Goal: Task Accomplishment & Management: Manage account settings

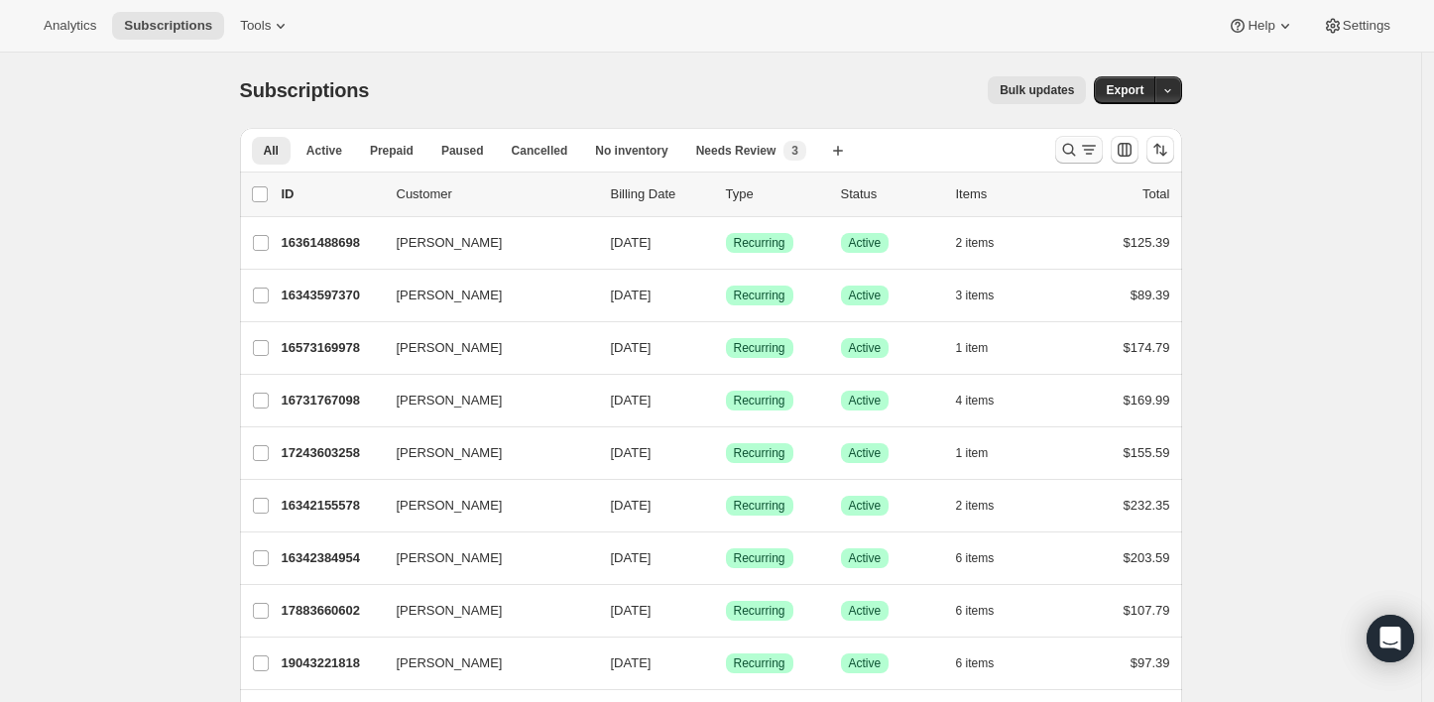
click at [1067, 153] on icon "Search and filter results" at bounding box center [1069, 150] width 20 height 20
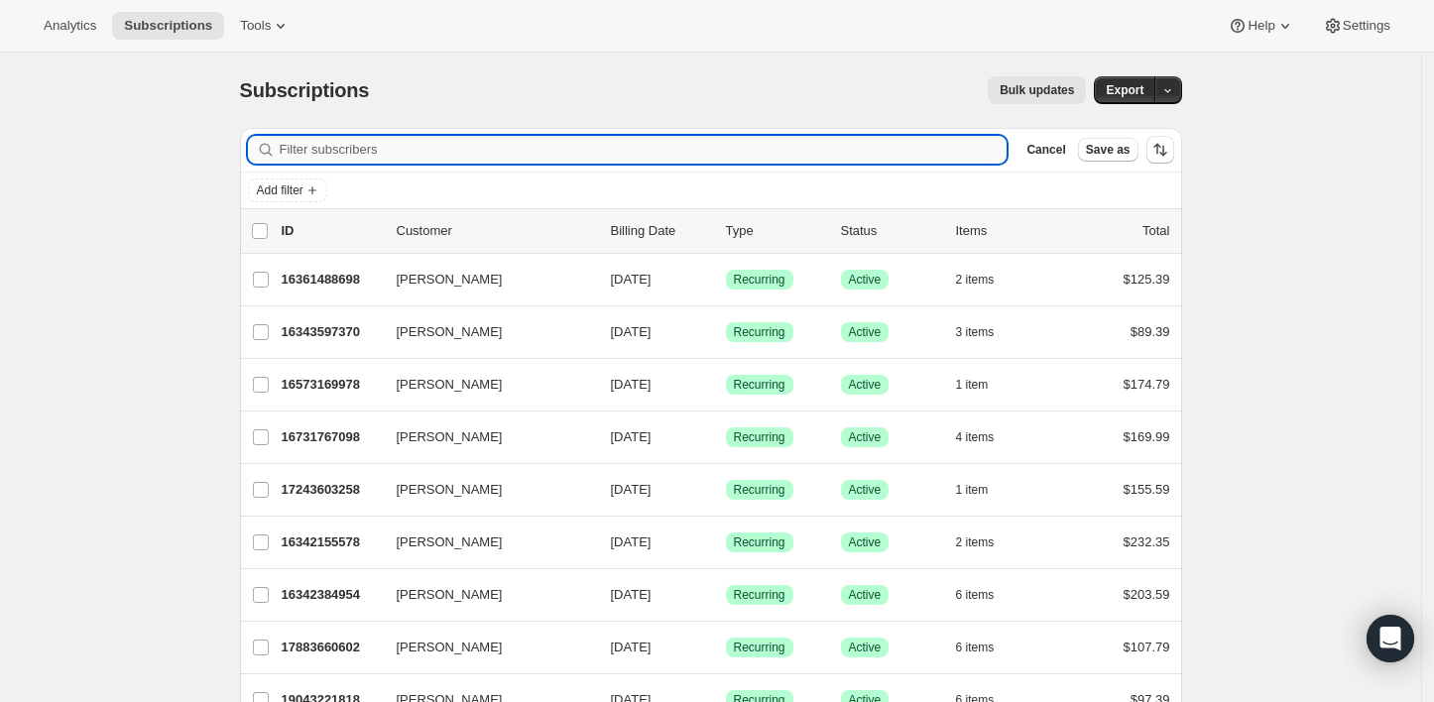
click at [826, 163] on input "Filter subscribers" at bounding box center [644, 150] width 728 height 28
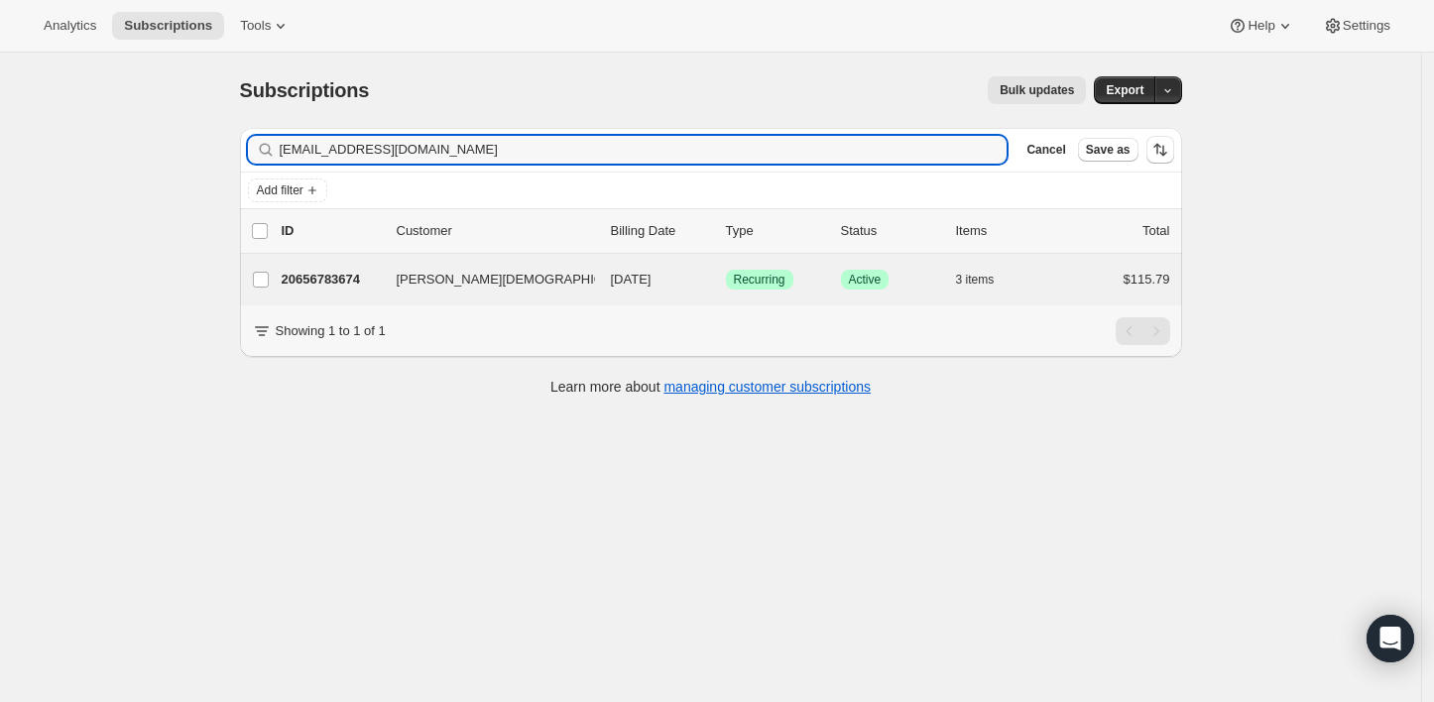
type input "[EMAIL_ADDRESS][DOMAIN_NAME]"
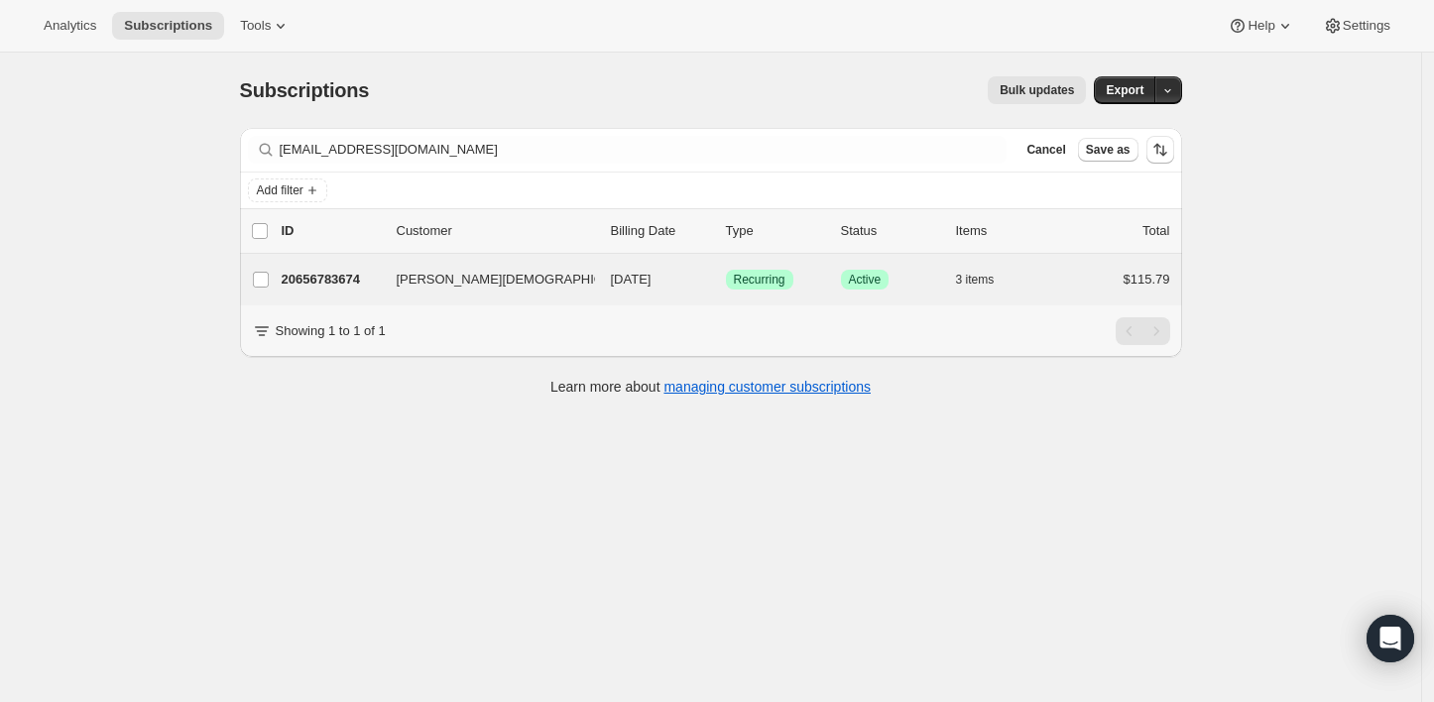
click at [535, 293] on div "[PERSON_NAME][DEMOGRAPHIC_DATA] 20656783674 [PERSON_NAME][DEMOGRAPHIC_DATA] [DA…" at bounding box center [711, 280] width 942 height 52
click at [381, 286] on p "20656783674" at bounding box center [331, 280] width 99 height 20
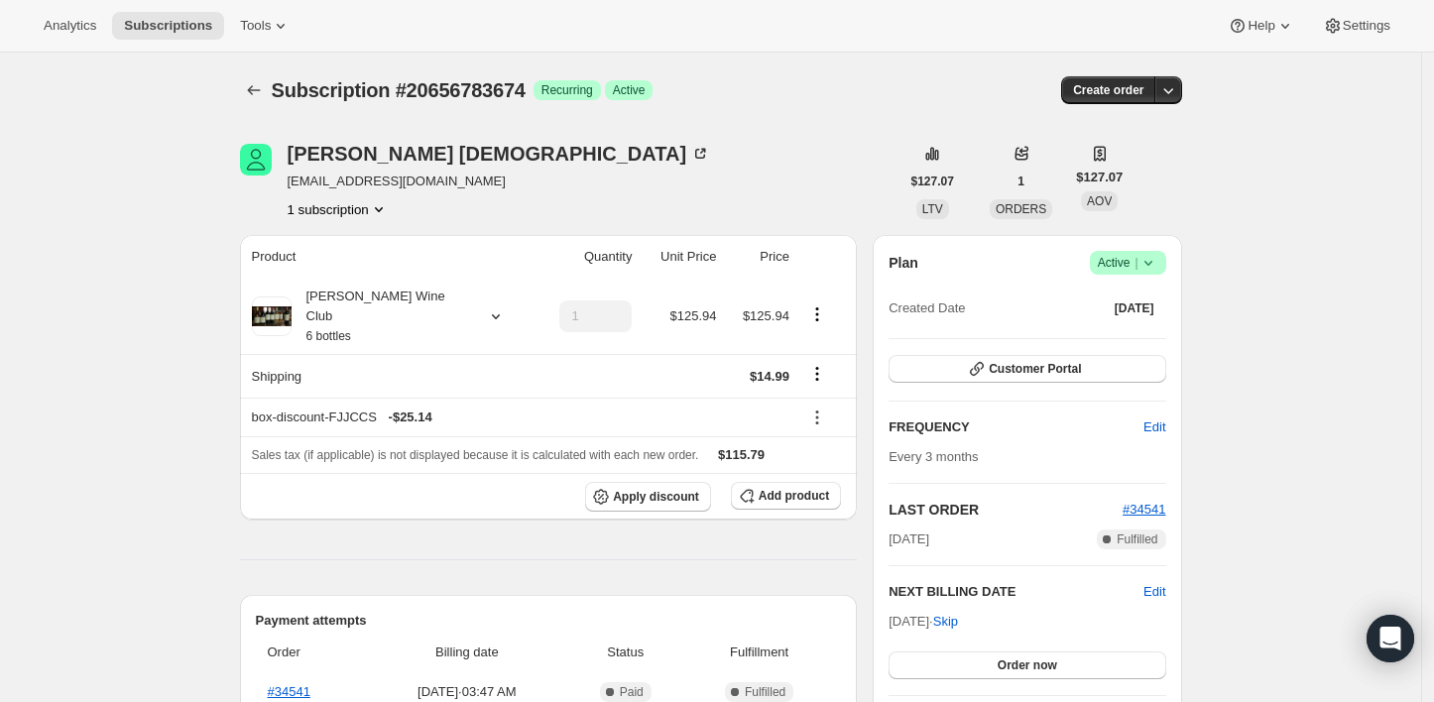
click at [1154, 268] on icon at bounding box center [1149, 263] width 20 height 20
click at [1139, 345] on button "Cancel subscription" at bounding box center [1135, 335] width 124 height 32
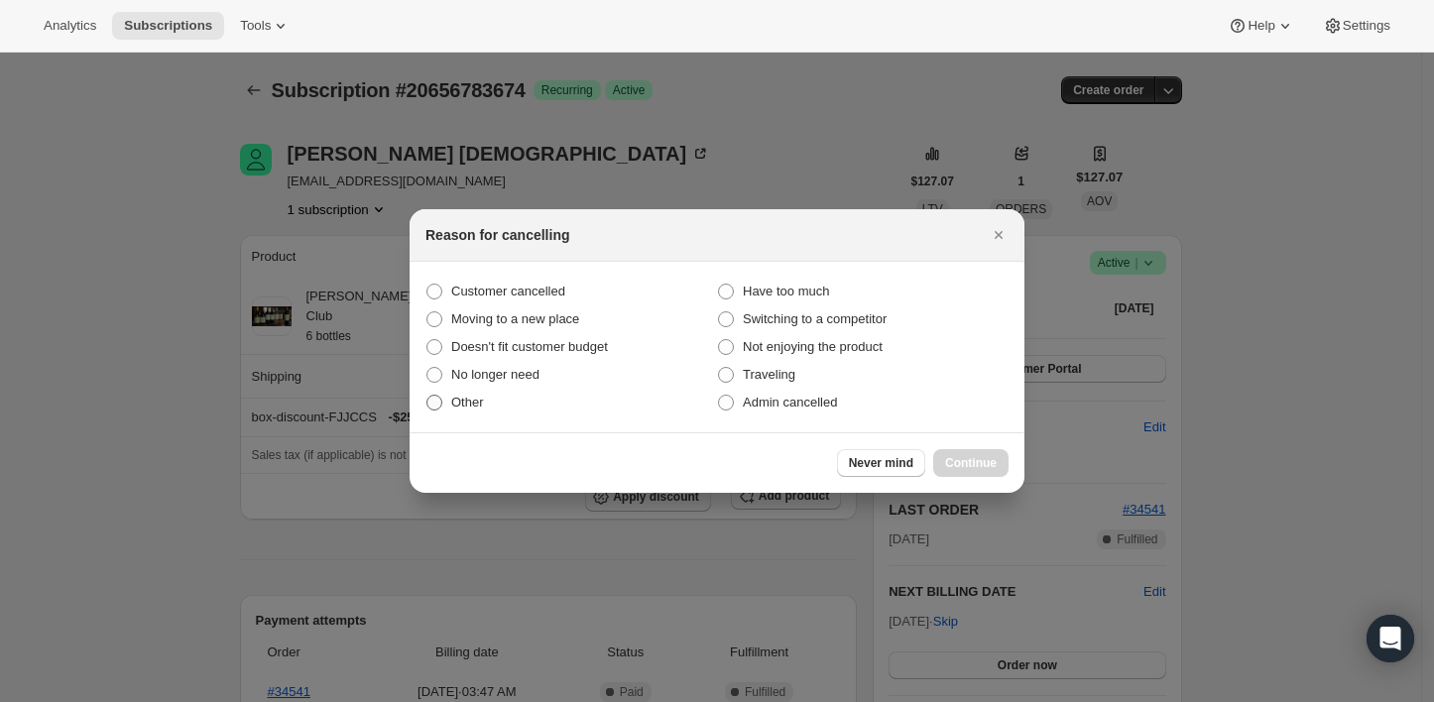
click at [465, 408] on span "Other" at bounding box center [467, 402] width 33 height 15
click at [427, 396] on input "Other" at bounding box center [426, 395] width 1 height 1
radio input "true"
click at [465, 408] on span "Other" at bounding box center [467, 402] width 33 height 15
click at [427, 396] on input "Other" at bounding box center [426, 395] width 1 height 1
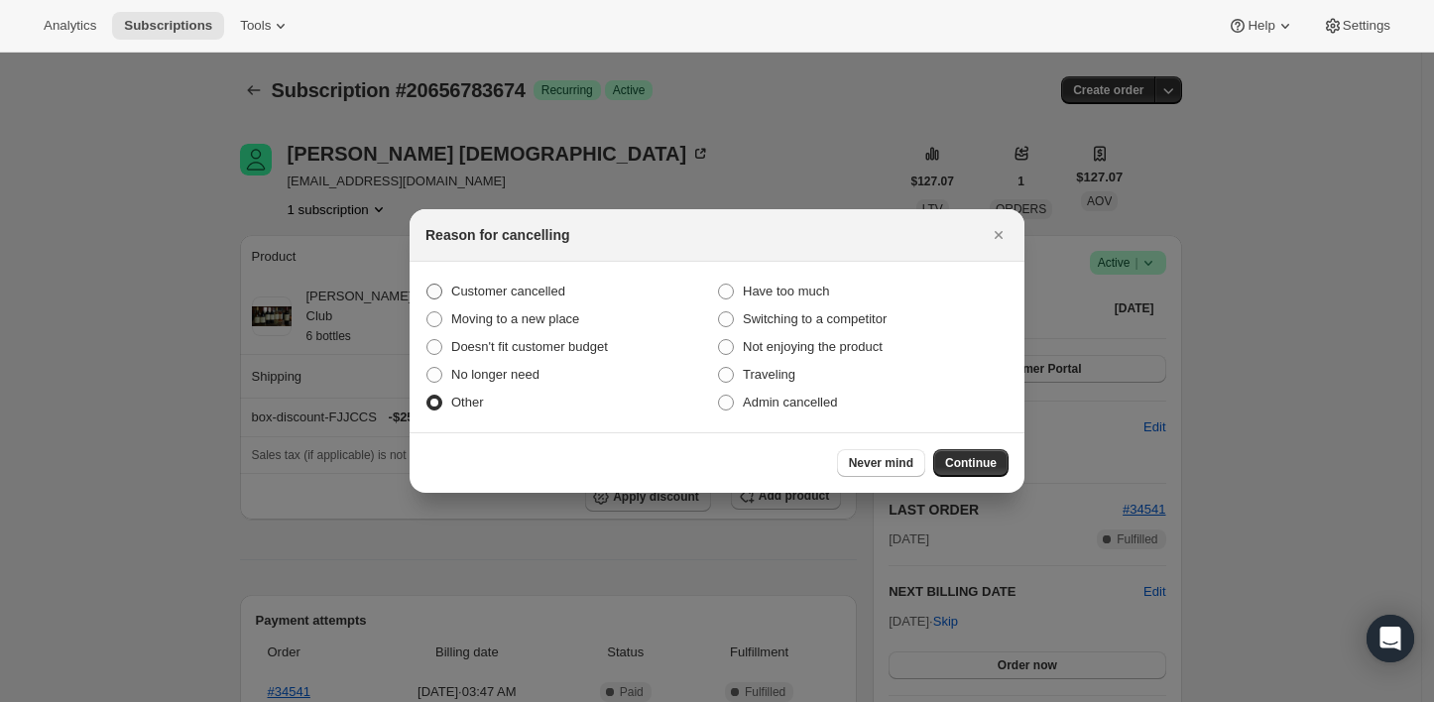
click at [447, 295] on label "Customer cancelled" at bounding box center [572, 292] width 292 height 28
click at [427, 285] on input "Customer cancelled" at bounding box center [426, 284] width 1 height 1
radio input "true"
radio input "false"
click at [991, 479] on div "Never mind Continue" at bounding box center [717, 462] width 615 height 61
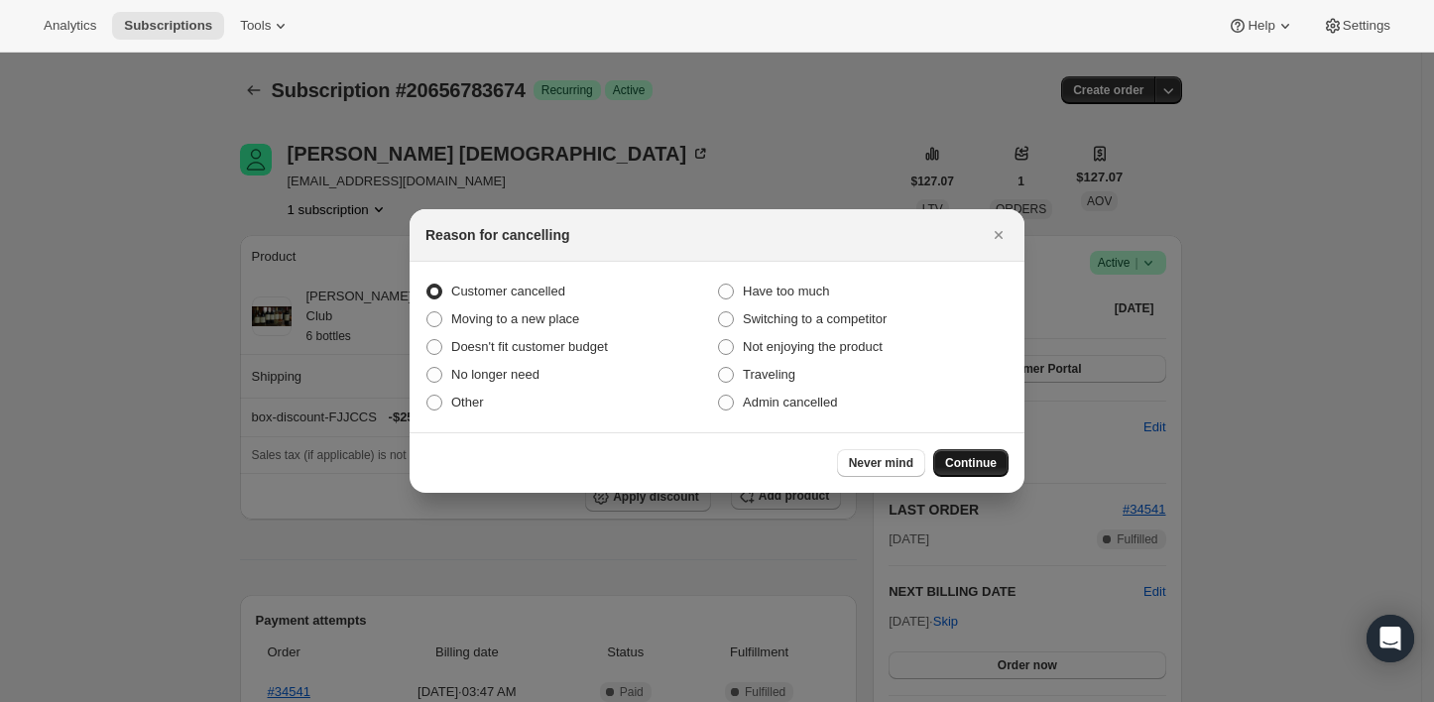
click at [984, 471] on button "Continue" at bounding box center [970, 463] width 75 height 28
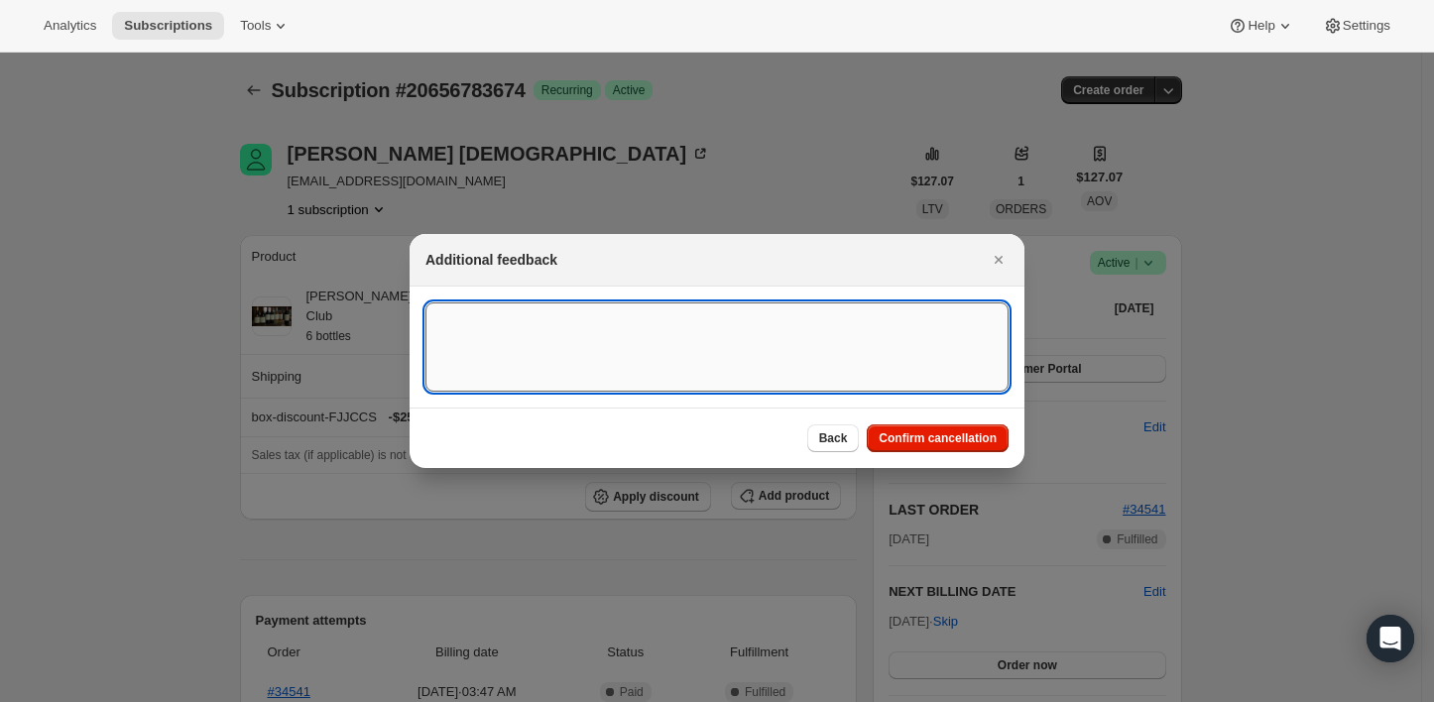
click at [674, 374] on textarea ":rbs:" at bounding box center [717, 347] width 583 height 89
click at [593, 343] on textarea ":rbs:" at bounding box center [717, 347] width 583 height 89
click at [836, 360] on textarea "Customer did not provide further information, just wanted to cancel the subscri…" at bounding box center [717, 347] width 583 height 89
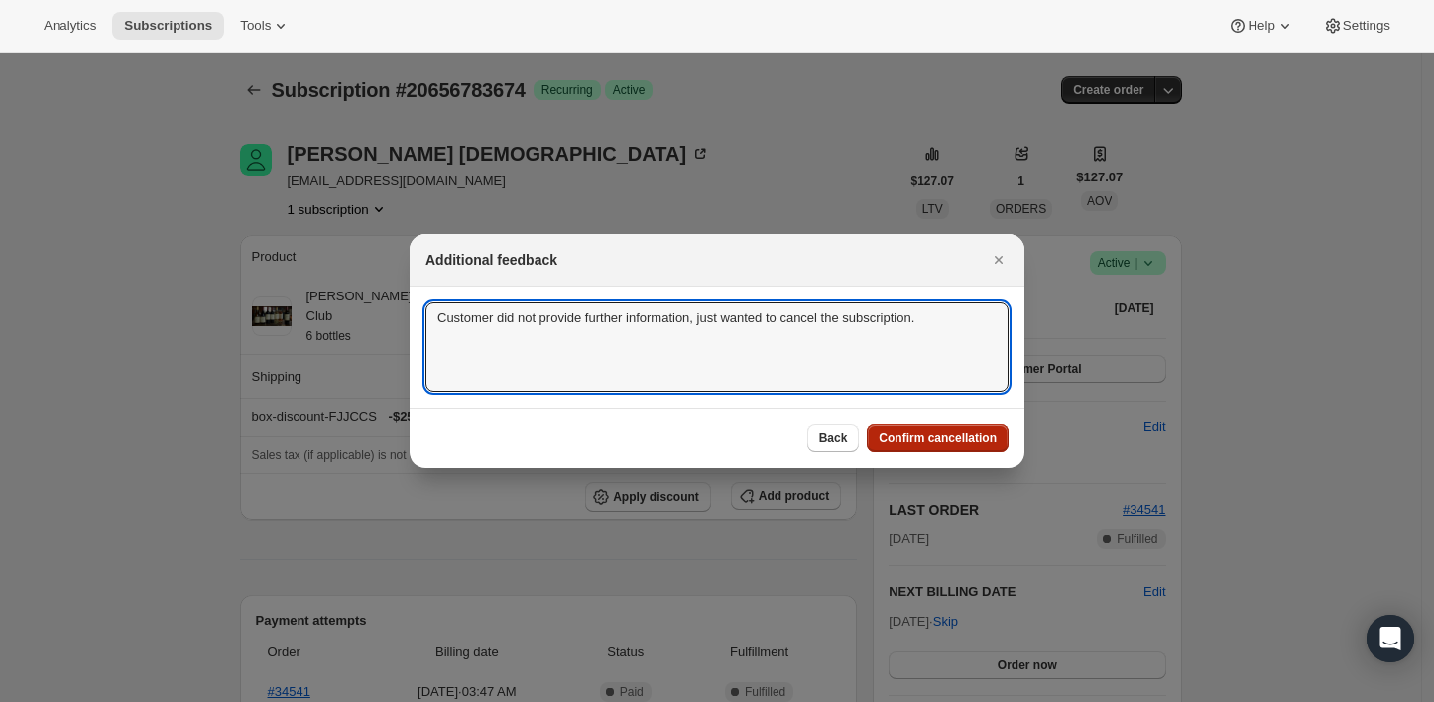
type textarea "Customer did not provide further information, just wanted to cancel the subscri…"
click at [968, 444] on span "Confirm cancellation" at bounding box center [938, 438] width 118 height 16
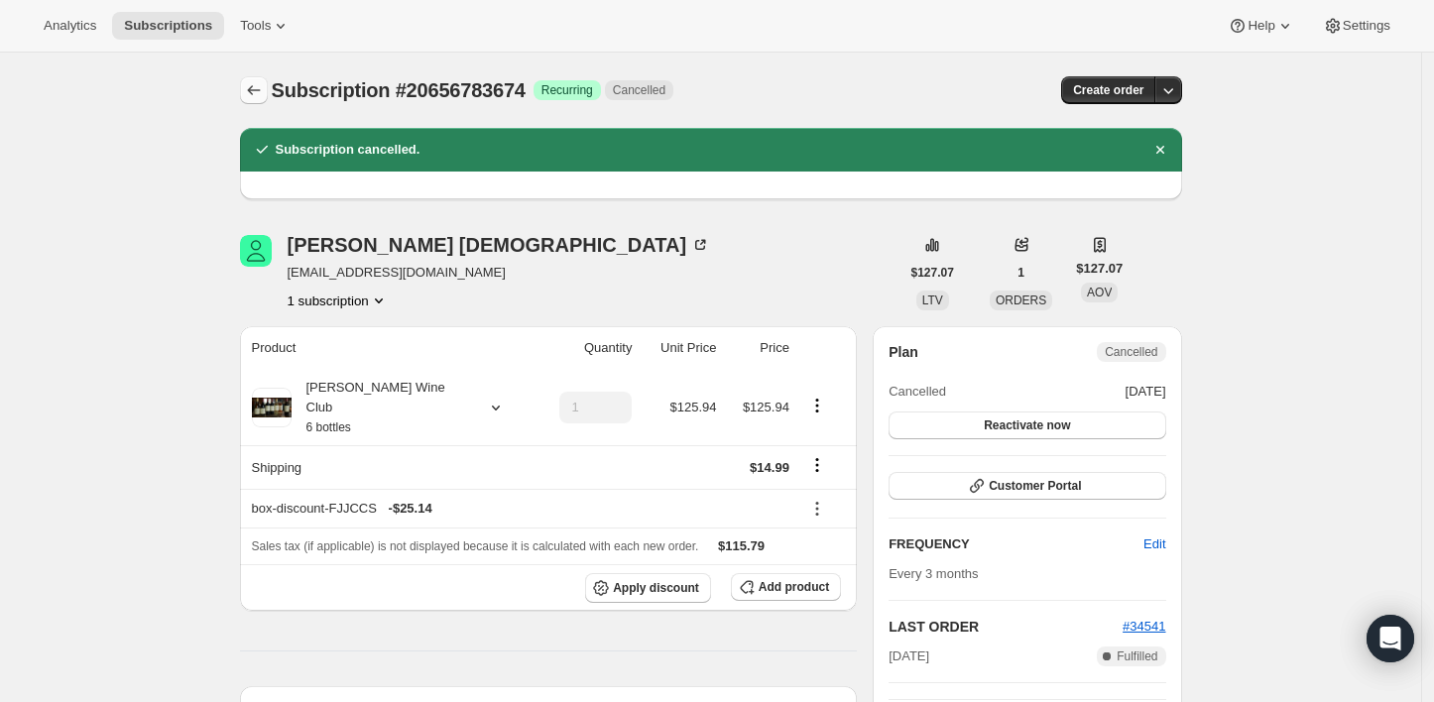
click at [247, 94] on button "Subscriptions" at bounding box center [254, 90] width 28 height 28
